Goal: Book appointment/travel/reservation

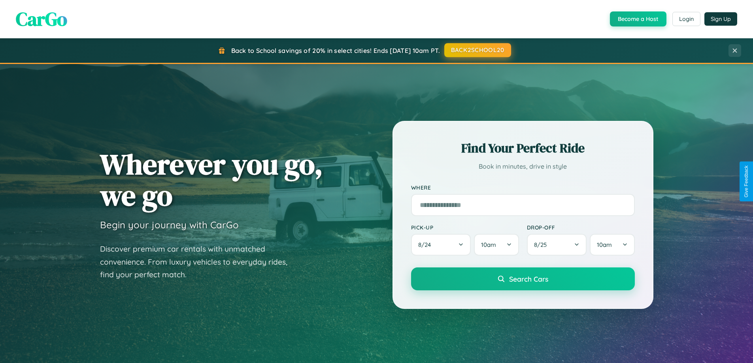
click at [477, 50] on button "BACK2SCHOOL20" at bounding box center [477, 50] width 67 height 14
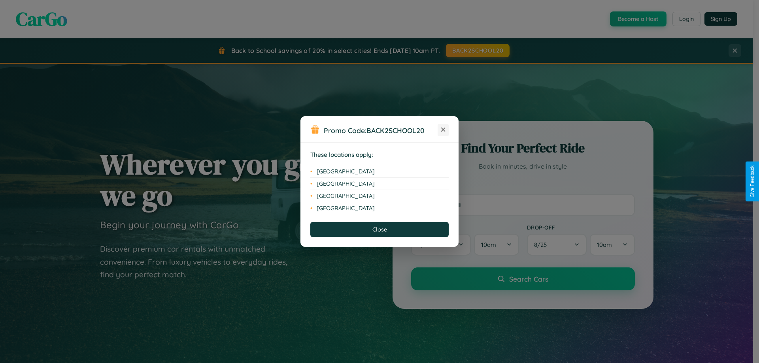
click at [443, 130] on icon at bounding box center [443, 130] width 4 height 4
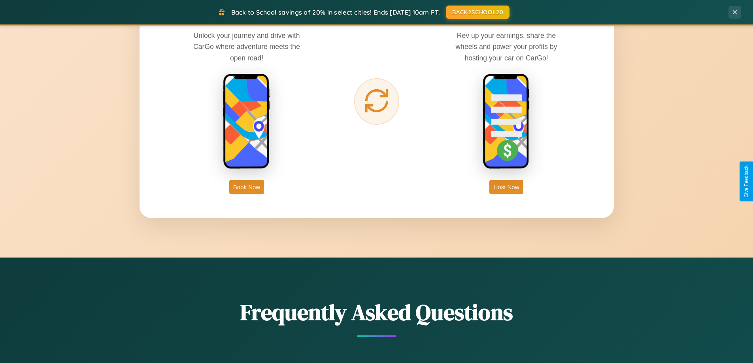
scroll to position [1270, 0]
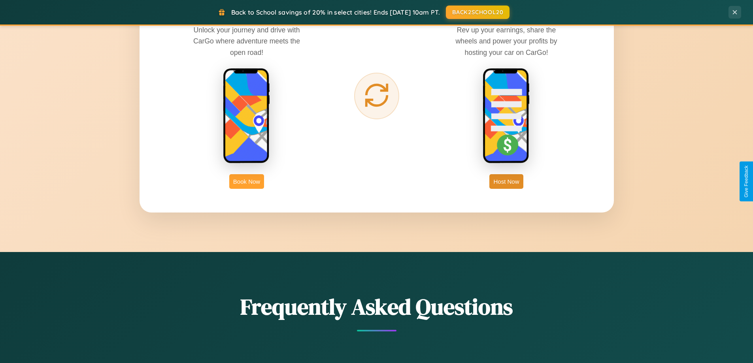
click at [247, 181] on button "Book Now" at bounding box center [246, 181] width 35 height 15
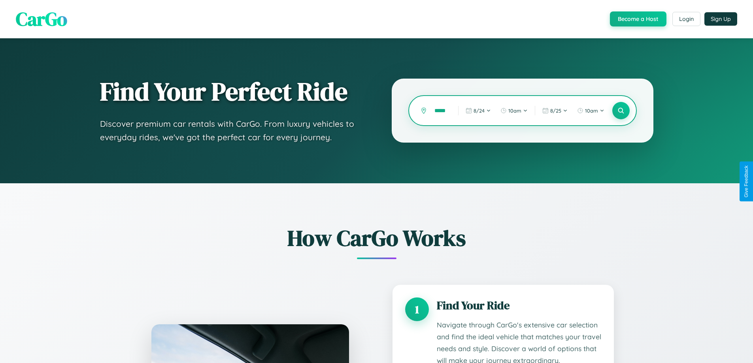
scroll to position [0, 4]
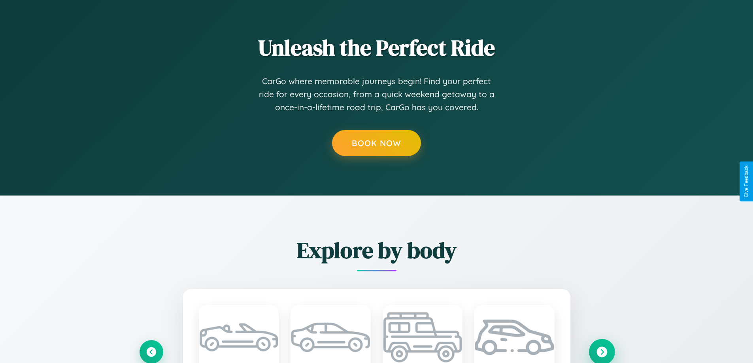
type input "*****"
click at [602, 352] on icon at bounding box center [601, 352] width 11 height 11
